Goal: Task Accomplishment & Management: Manage account settings

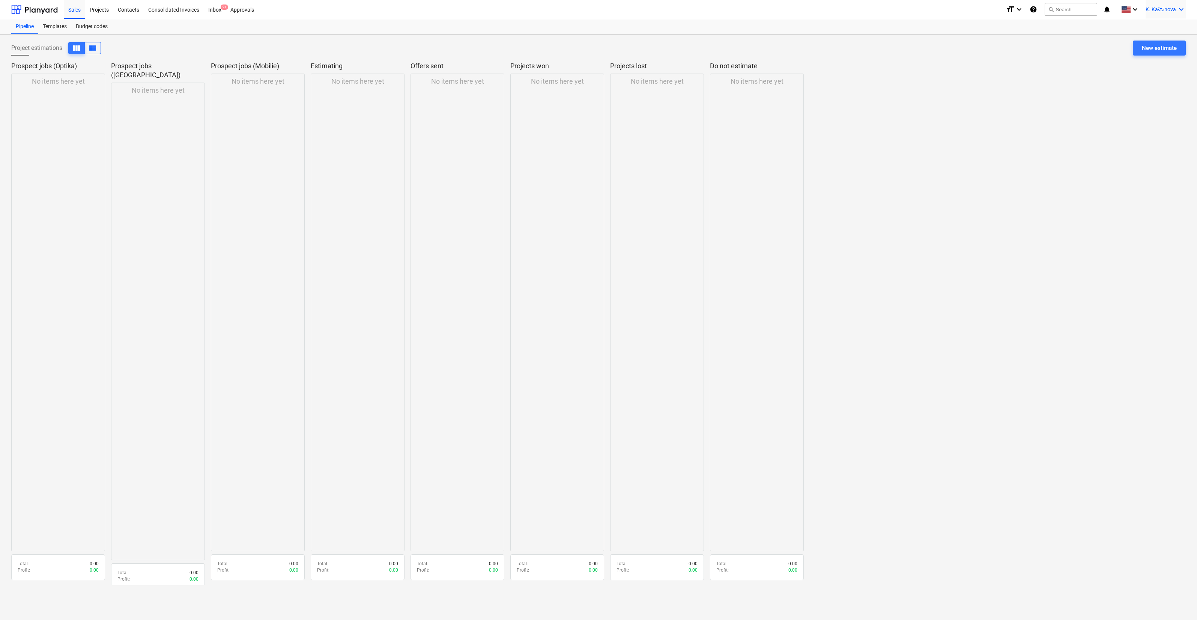
click at [1174, 14] on div "K. [PERSON_NAME] keyboard_arrow_down" at bounding box center [1165, 9] width 40 height 19
click at [1165, 43] on div "Log out" at bounding box center [1163, 41] width 45 height 12
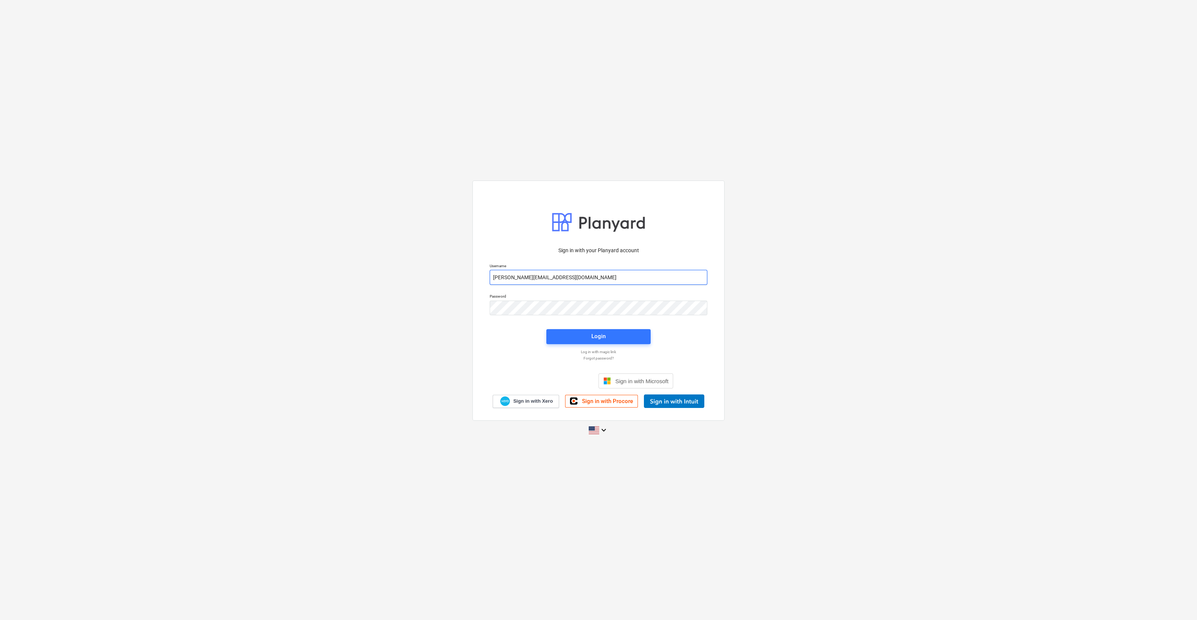
click at [614, 275] on input "[PERSON_NAME][EMAIL_ADDRESS][DOMAIN_NAME]" at bounding box center [599, 277] width 218 height 15
drag, startPoint x: 614, startPoint y: 275, endPoint x: 422, endPoint y: 277, distance: 191.7
click at [422, 277] on div "Sign in with your Planyard account Username [PERSON_NAME][EMAIL_ADDRESS][DOMAIN…" at bounding box center [598, 309] width 1197 height 271
paste input "aigars.tilgalis"
type input "[EMAIL_ADDRESS][DOMAIN_NAME]"
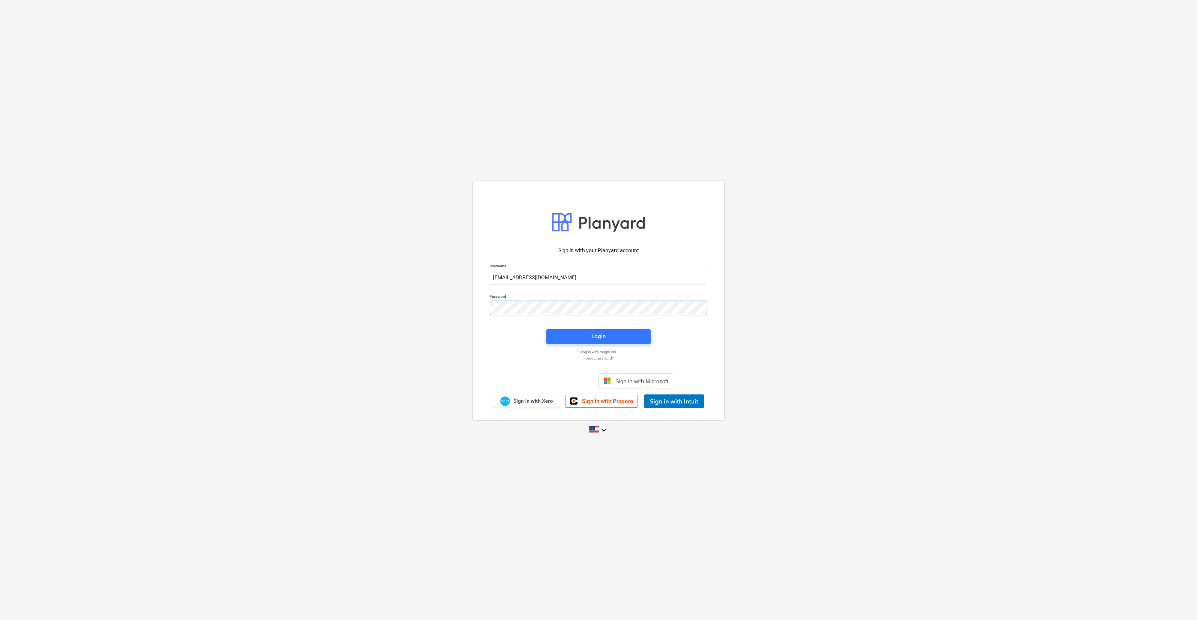
click at [452, 307] on div "Sign in with your Planyard account Username [EMAIL_ADDRESS][DOMAIN_NAME] Passwo…" at bounding box center [598, 309] width 1197 height 271
drag, startPoint x: 494, startPoint y: 328, endPoint x: 499, endPoint y: 329, distance: 4.9
click at [494, 328] on div "Sign in with your Planyard account Username [EMAIL_ADDRESS][DOMAIN_NAME] Passwo…" at bounding box center [598, 325] width 227 height 166
click at [598, 342] on button "Login" at bounding box center [598, 336] width 104 height 15
